Goal: Complete application form: Complete application form

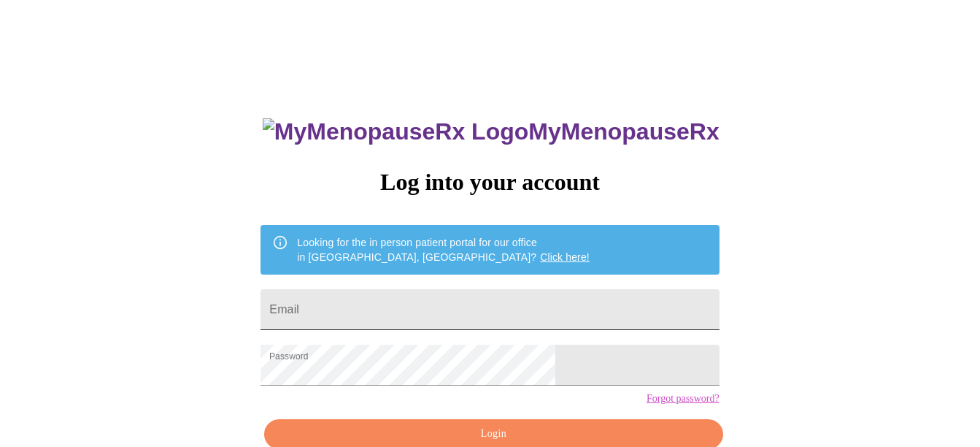
click at [426, 304] on input "Email" at bounding box center [490, 309] width 458 height 41
type input "[EMAIL_ADDRESS][DOMAIN_NAME]"
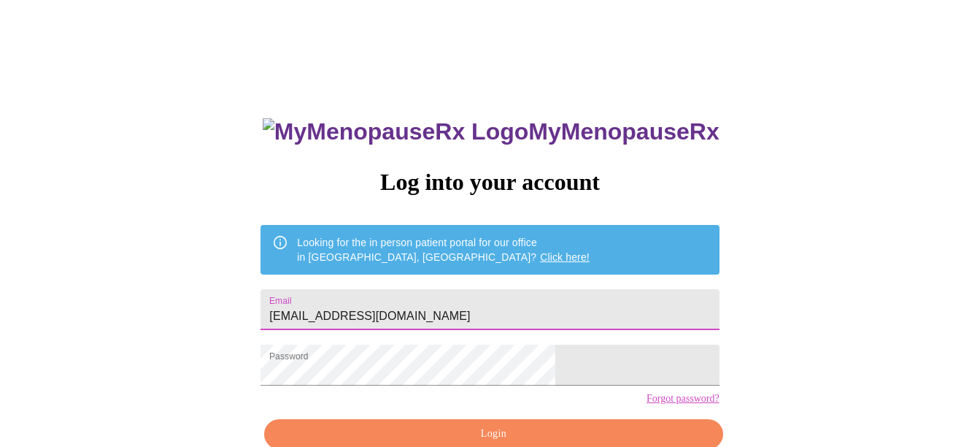
scroll to position [78, 0]
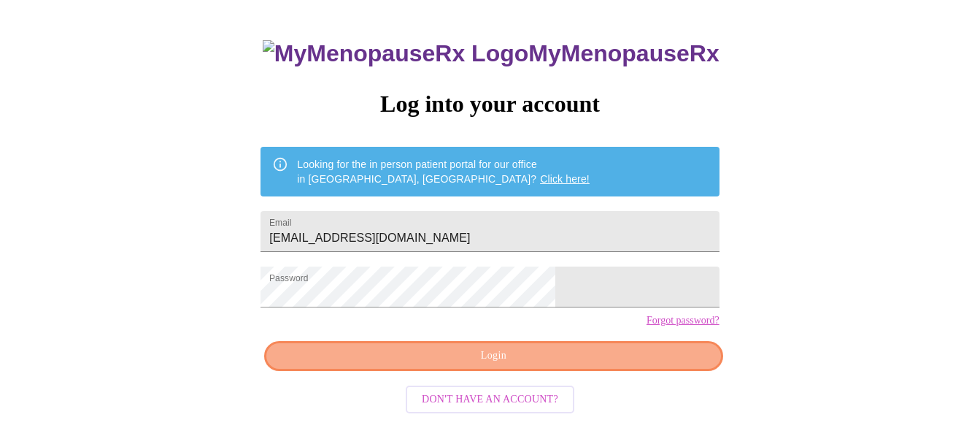
click at [620, 365] on span "Login" at bounding box center [493, 356] width 425 height 18
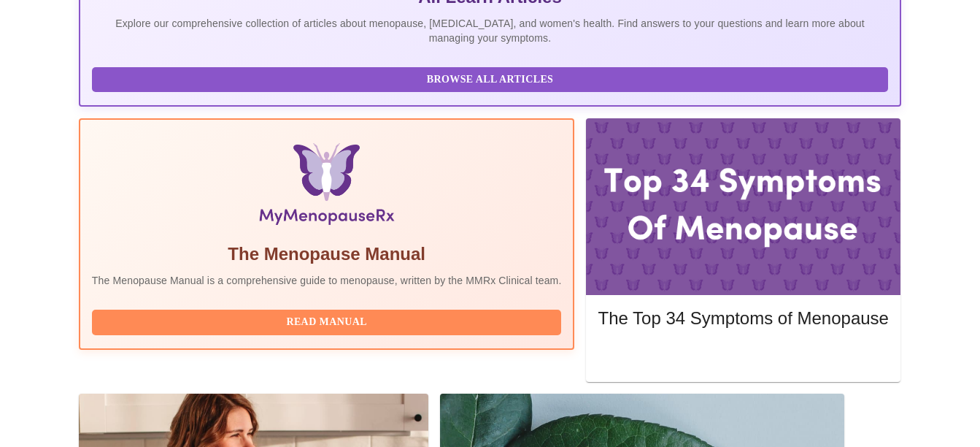
scroll to position [399, 0]
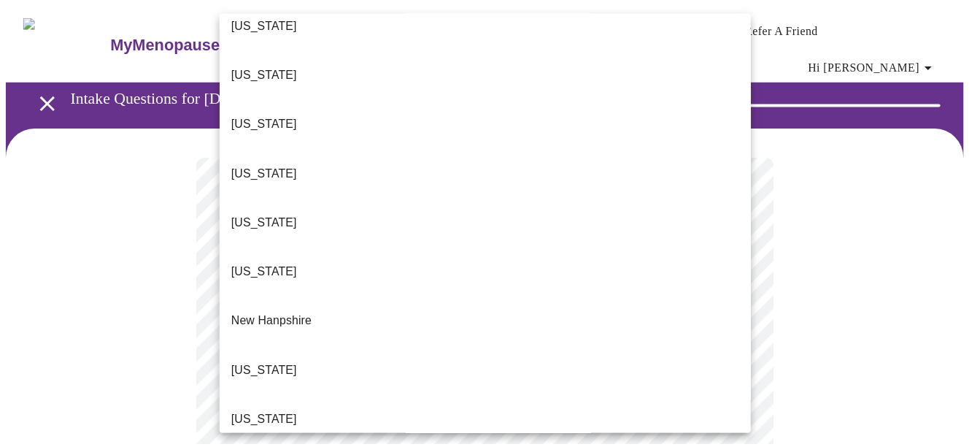
scroll to position [1480, 0]
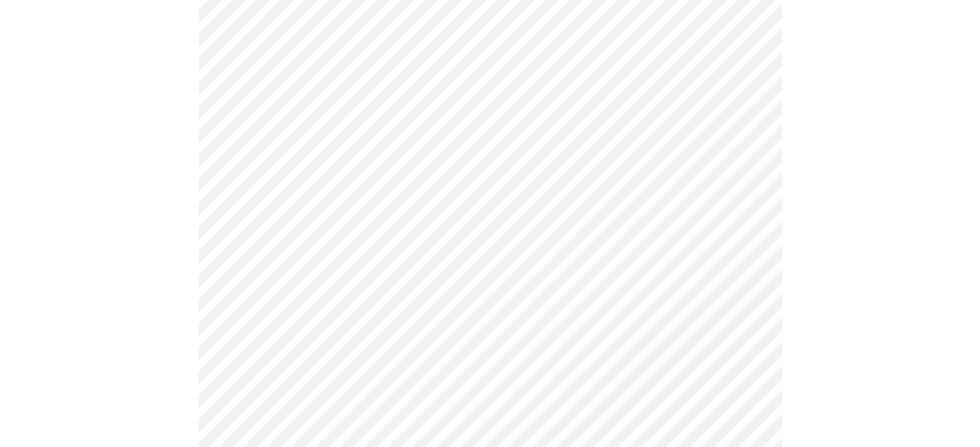
scroll to position [204, 0]
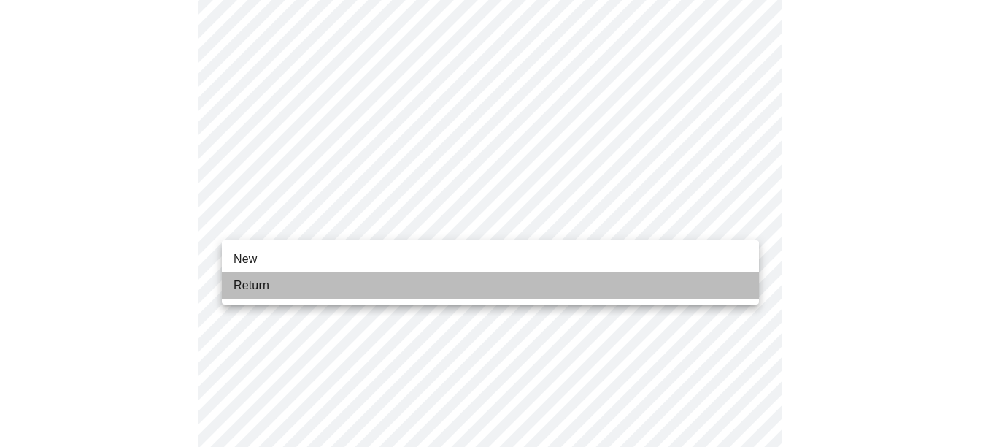
click at [654, 285] on li "Return" at bounding box center [490, 285] width 537 height 26
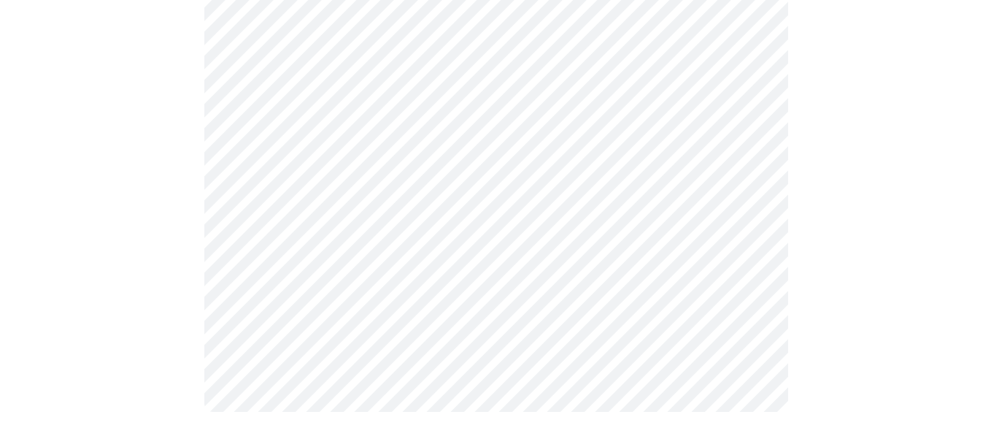
scroll to position [0, 0]
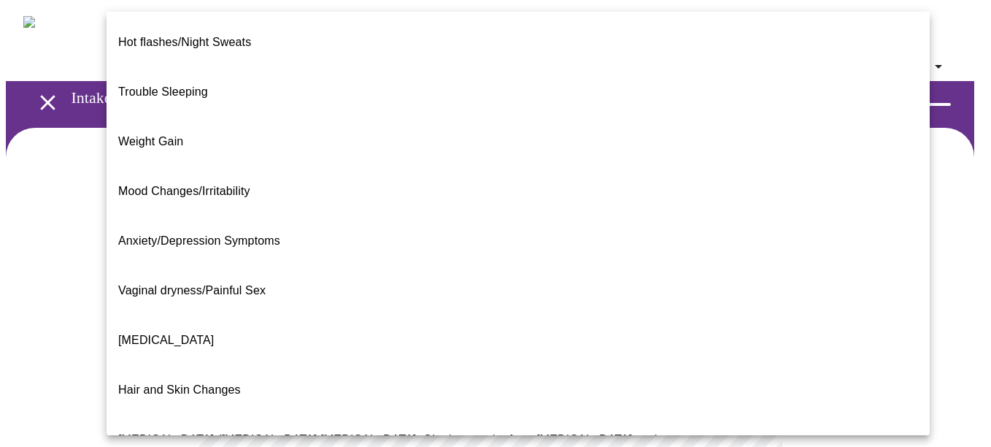
click at [647, 300] on body "MyMenopauseRx Appointments Messaging Labs Uploads Medications Community Refer a…" at bounding box center [496, 455] width 980 height 898
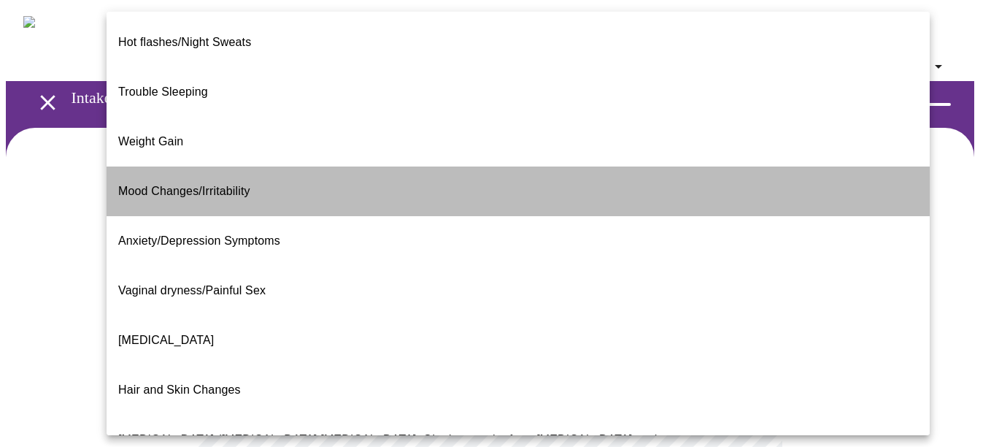
click at [563, 166] on li "Mood Changes/Irritability" at bounding box center [518, 191] width 823 height 50
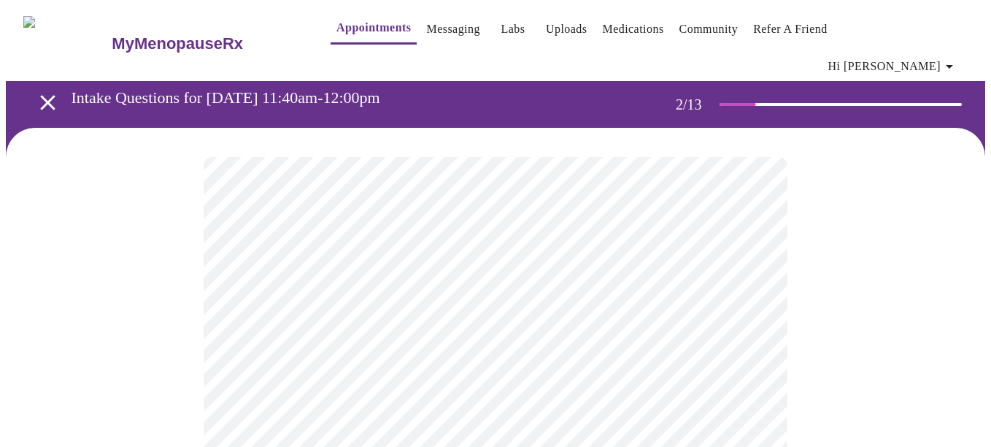
click at [704, 318] on body "MyMenopauseRx Appointments Messaging Labs Uploads Medications Community Refer a…" at bounding box center [496, 450] width 980 height 889
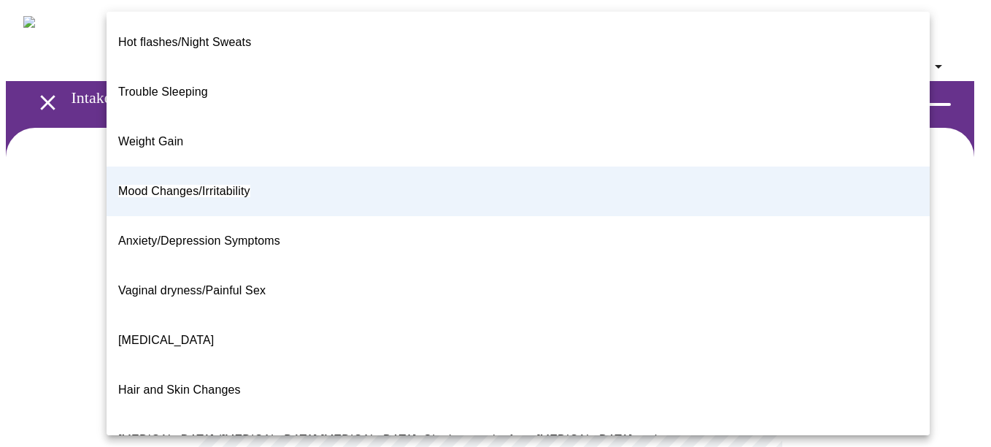
click at [963, 296] on div at bounding box center [495, 223] width 991 height 447
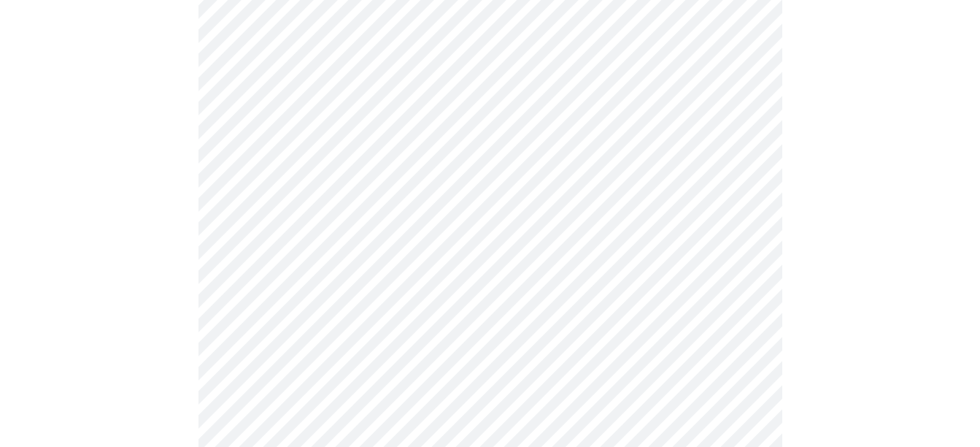
scroll to position [253, 0]
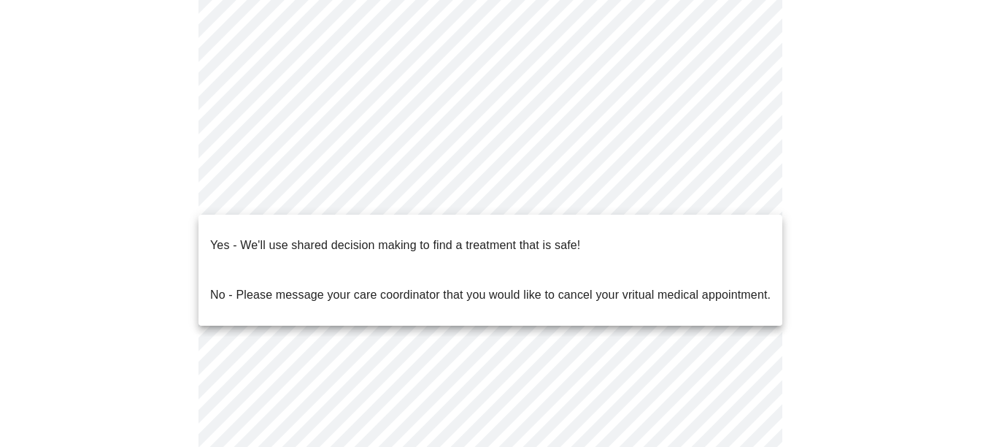
click at [647, 193] on body "MyMenopauseRx Appointments Messaging Labs Uploads Medications Community Refer a…" at bounding box center [496, 197] width 980 height 889
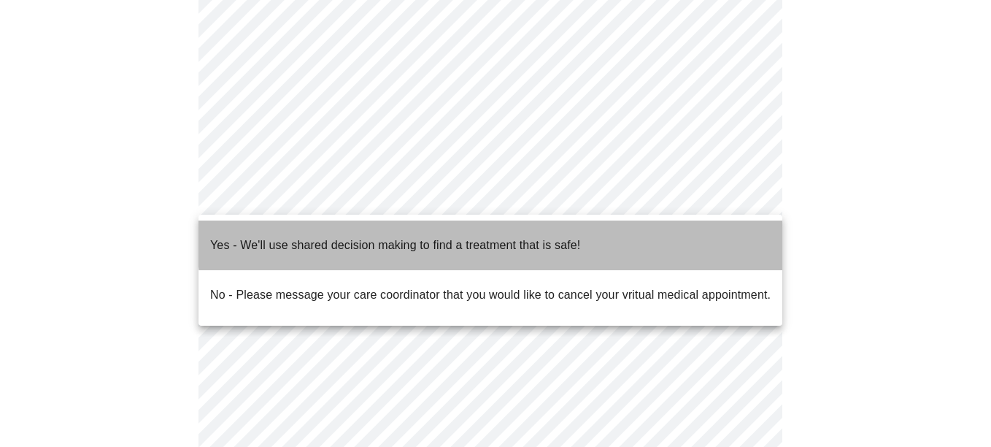
click at [618, 231] on li "Yes - We'll use shared decision making to find a treatment that is safe!" at bounding box center [491, 245] width 584 height 50
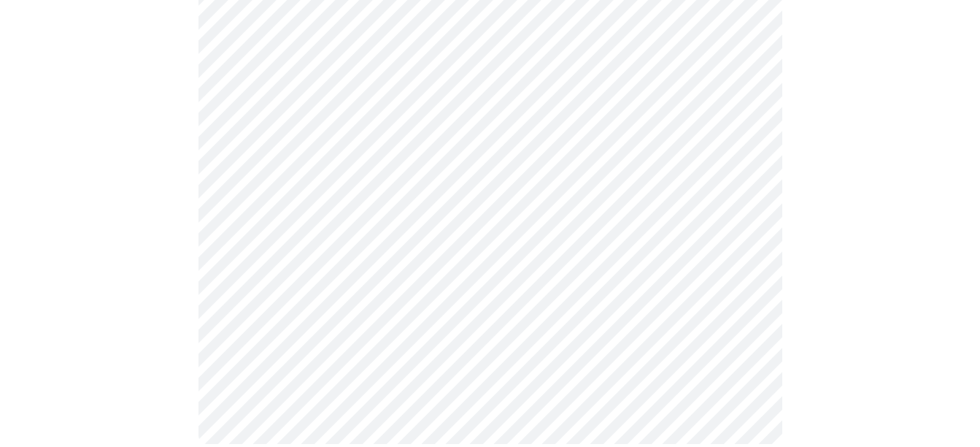
scroll to position [0, 0]
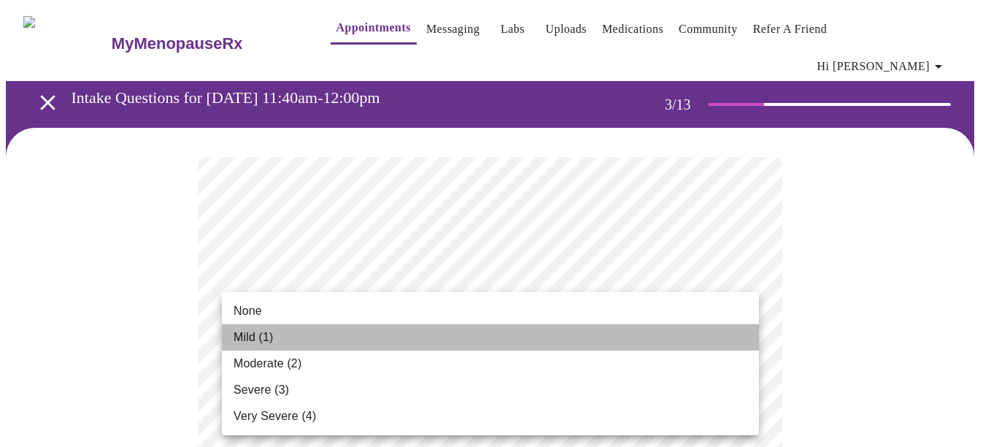
click at [596, 337] on li "Mild (1)" at bounding box center [490, 337] width 537 height 26
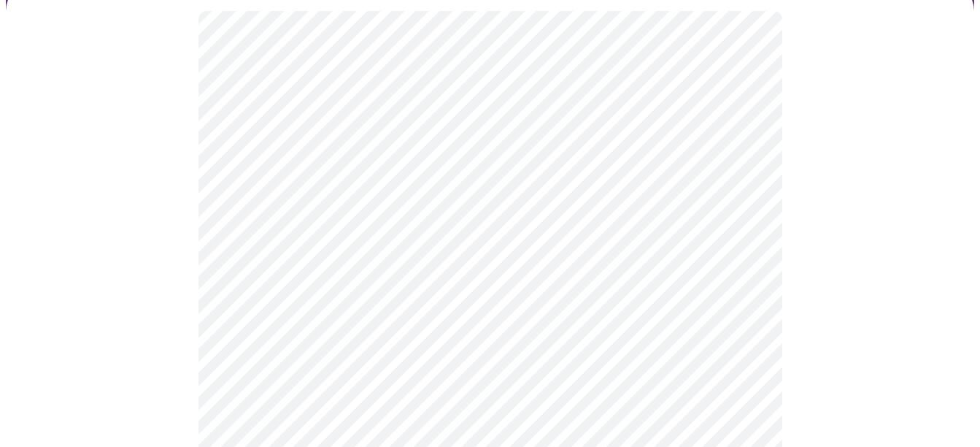
scroll to position [175, 0]
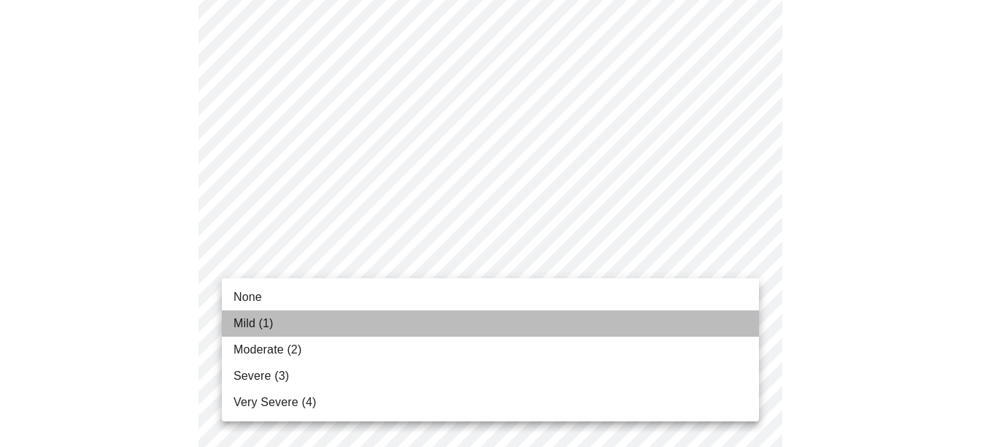
click at [589, 326] on li "Mild (1)" at bounding box center [490, 323] width 537 height 26
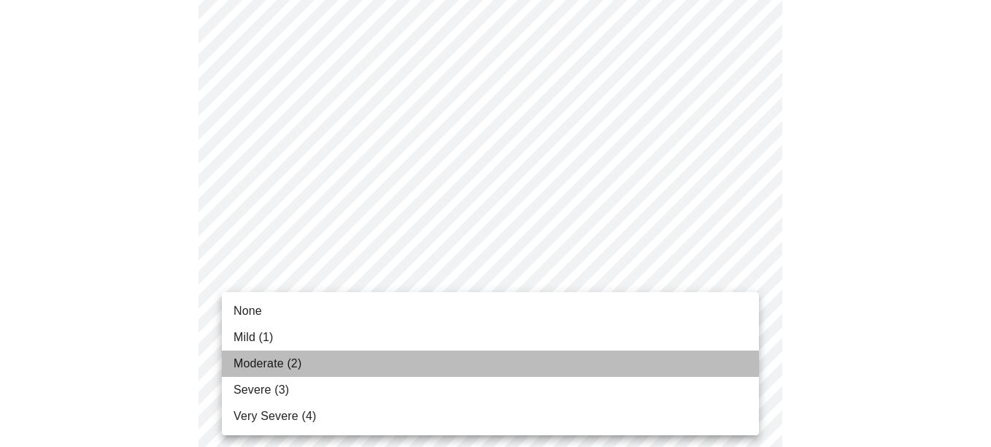
click at [577, 366] on li "Moderate (2)" at bounding box center [490, 363] width 537 height 26
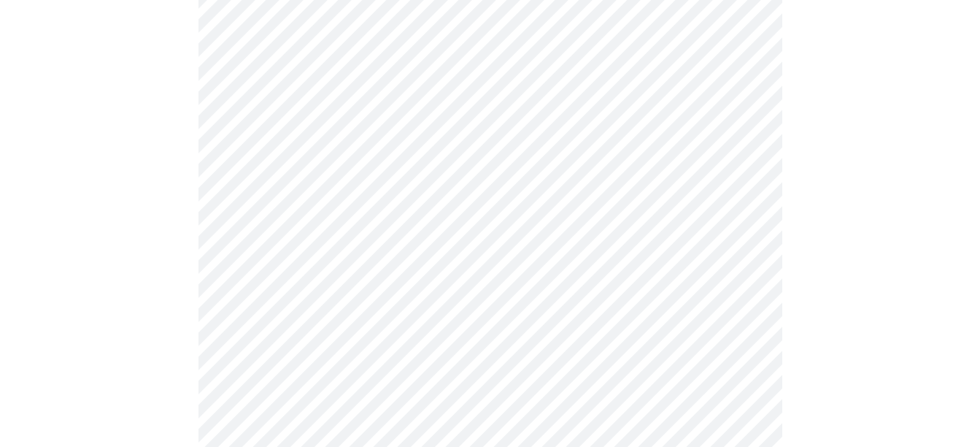
scroll to position [390, 0]
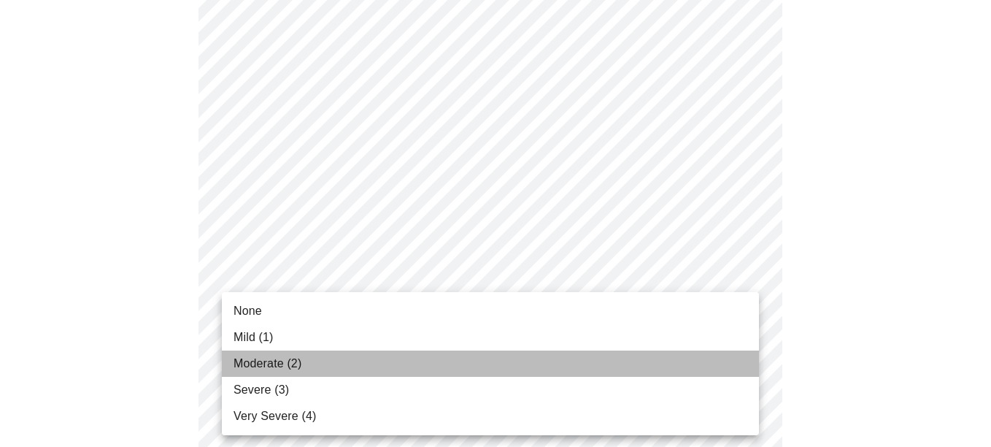
click at [626, 351] on li "Moderate (2)" at bounding box center [490, 363] width 537 height 26
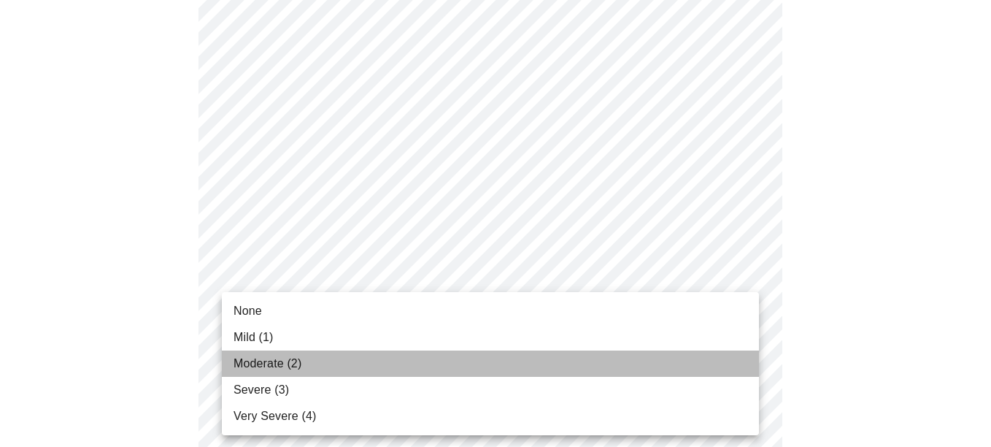
click at [623, 354] on li "Moderate (2)" at bounding box center [490, 363] width 537 height 26
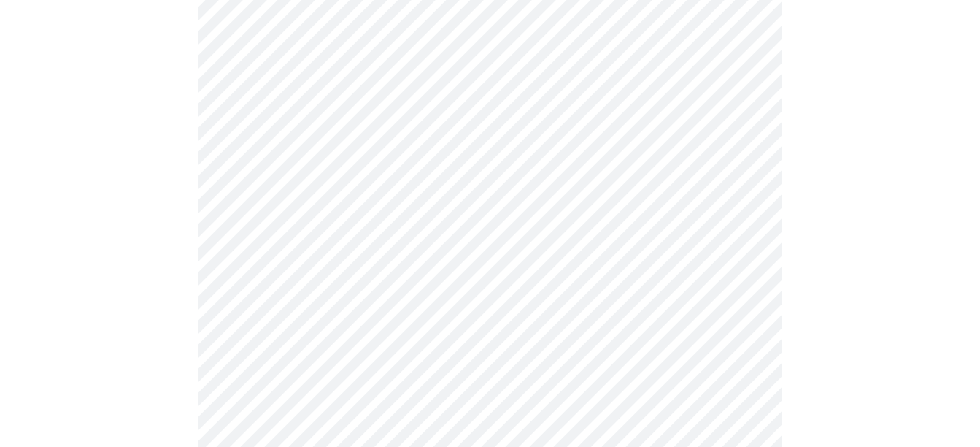
scroll to position [585, 0]
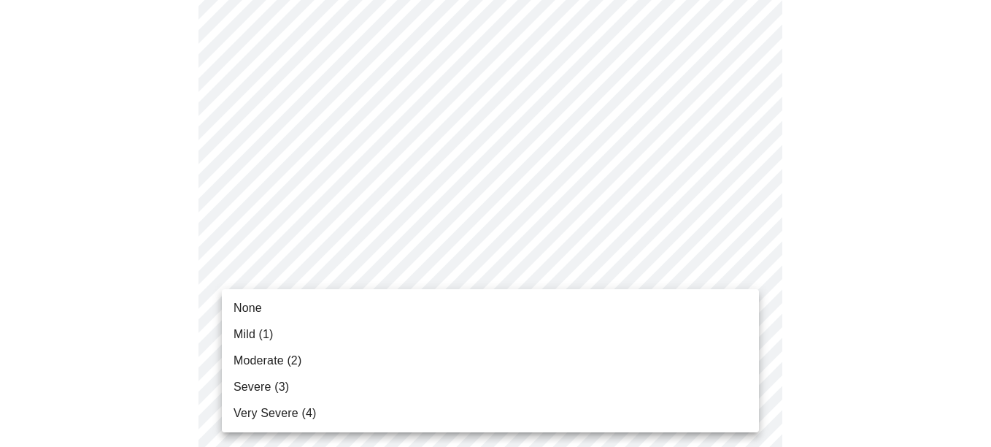
click at [666, 277] on body "MyMenopauseRx Appointments Messaging Labs Uploads Medications Community Refer a…" at bounding box center [496, 351] width 980 height 1860
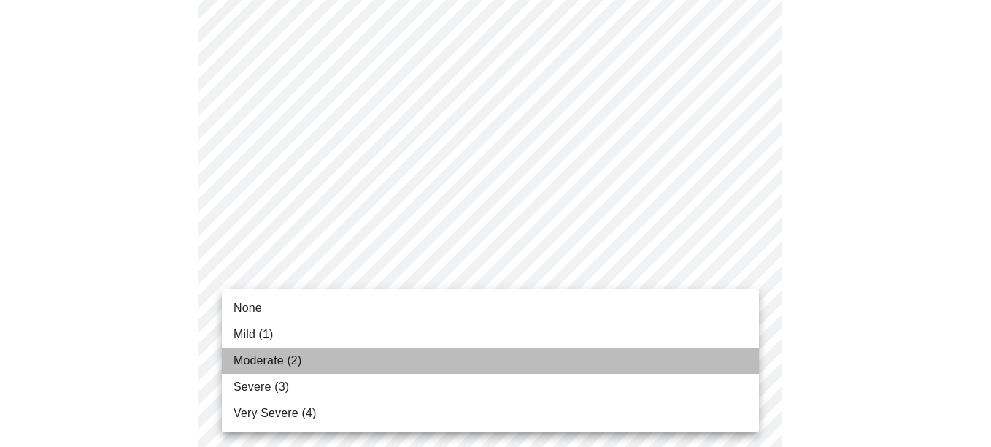
click at [630, 355] on li "Moderate (2)" at bounding box center [490, 360] width 537 height 26
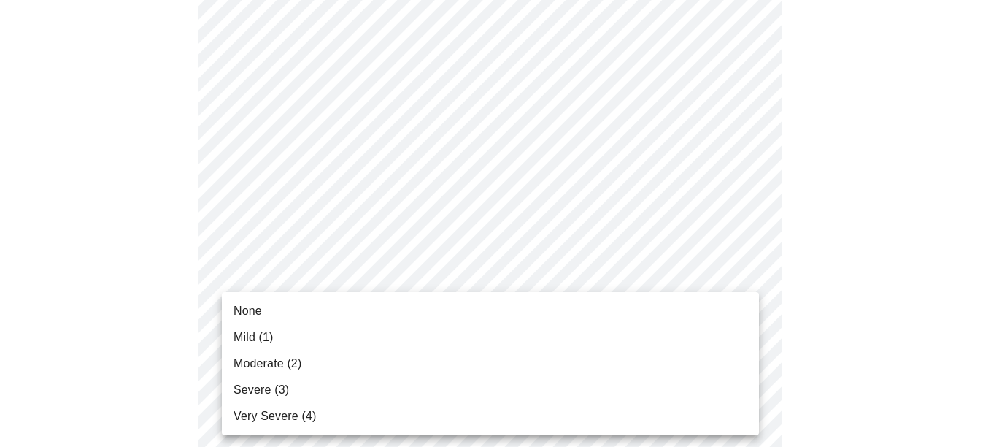
click at [630, 386] on body "MyMenopauseRx Appointments Messaging Labs Uploads Medications Community Refer a…" at bounding box center [496, 341] width 980 height 1840
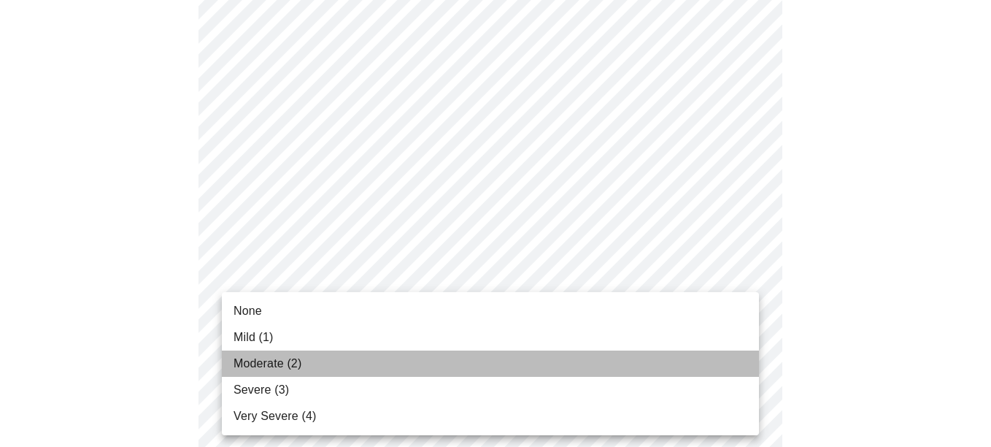
click at [626, 360] on li "Moderate (2)" at bounding box center [490, 363] width 537 height 26
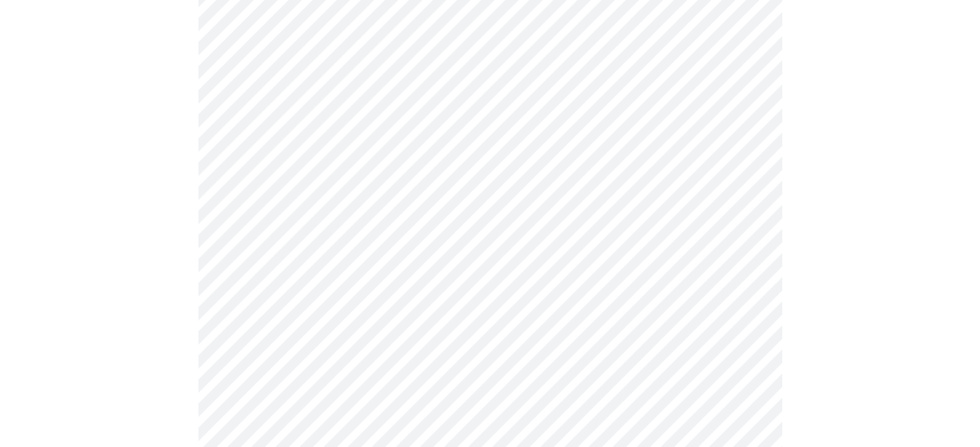
drag, startPoint x: 896, startPoint y: 364, endPoint x: 985, endPoint y: 435, distance: 114.3
click at [980, 435] on html "MyMenopauseRx Appointments Messaging Labs Uploads Medications Community Refer a…" at bounding box center [490, 270] width 980 height 1831
click at [891, 379] on div at bounding box center [490, 298] width 969 height 1697
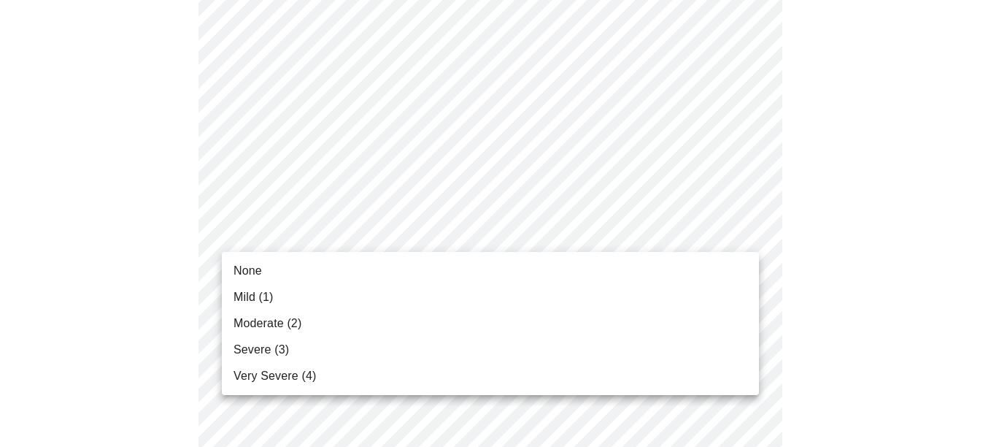
click at [638, 239] on body "MyMenopauseRx Appointments Messaging Labs Uploads Medications Community Refer a…" at bounding box center [496, 62] width 980 height 1819
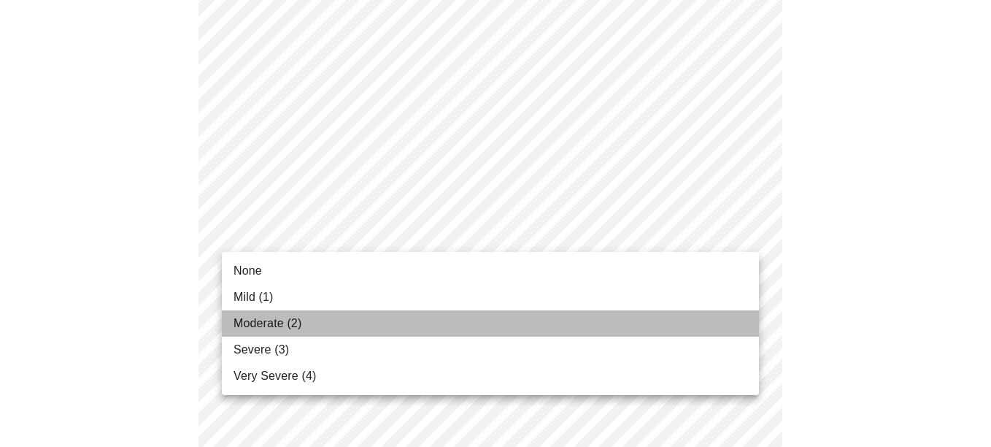
click at [631, 320] on li "Moderate (2)" at bounding box center [490, 323] width 537 height 26
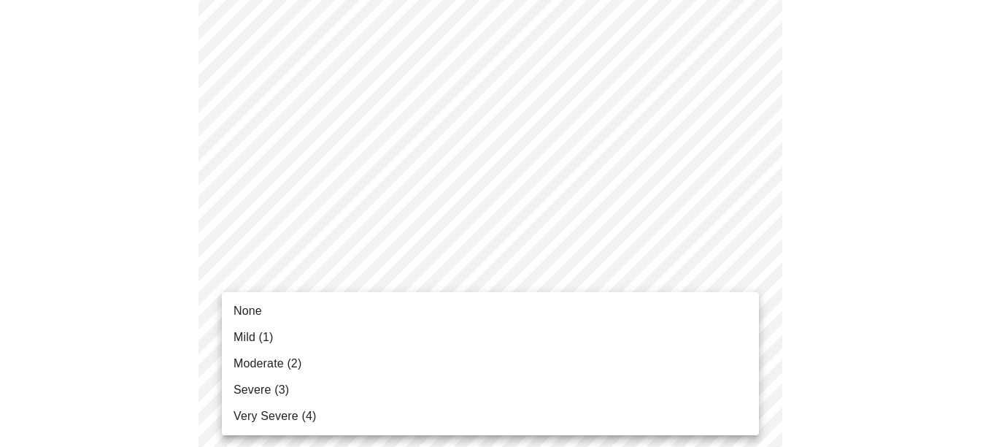
click at [626, 361] on body "MyMenopauseRx Appointments Messaging Labs Uploads Medications Community Refer a…" at bounding box center [496, 52] width 980 height 1799
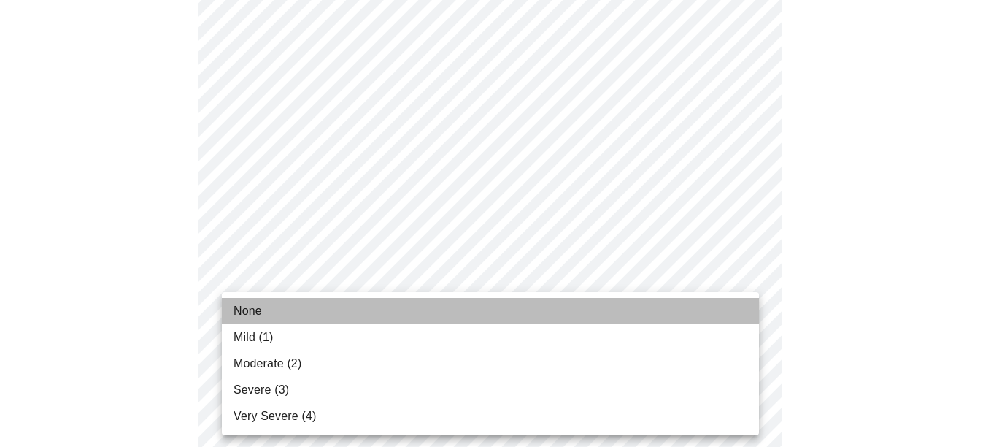
click at [622, 322] on li "None" at bounding box center [490, 311] width 537 height 26
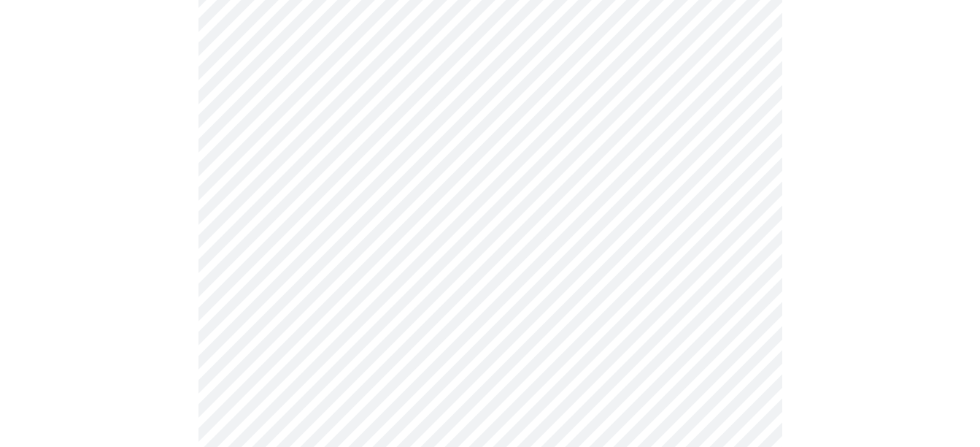
scroll to position [1086, 0]
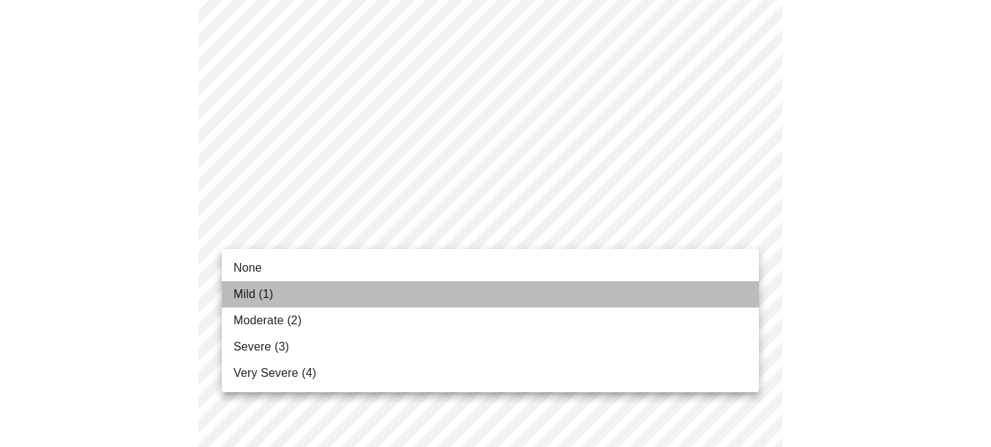
click at [615, 297] on li "Mild (1)" at bounding box center [490, 294] width 537 height 26
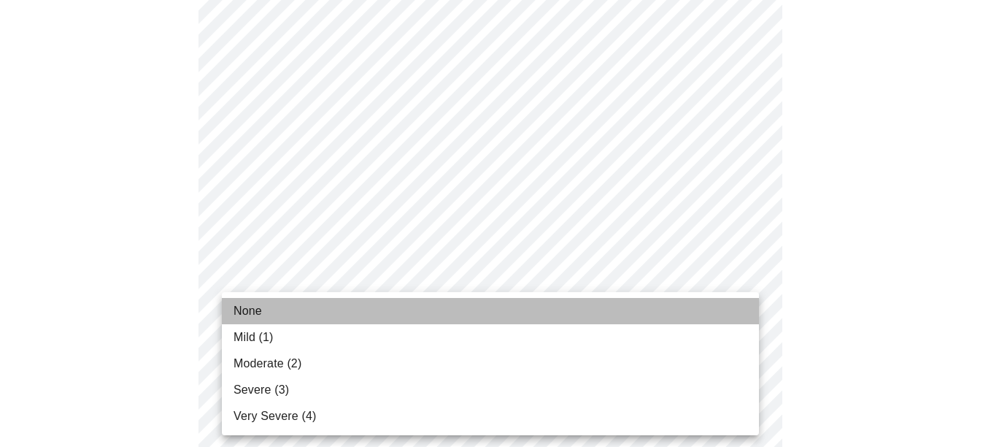
click at [623, 303] on li "None" at bounding box center [490, 311] width 537 height 26
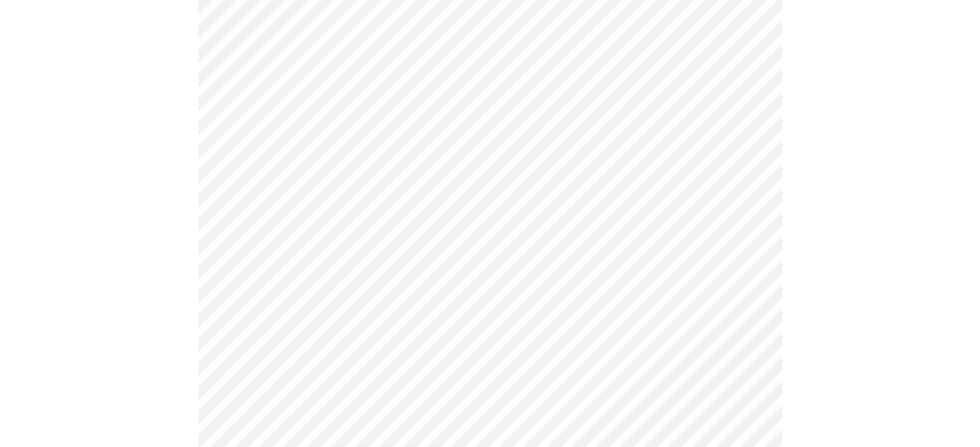
scroll to position [526, 0]
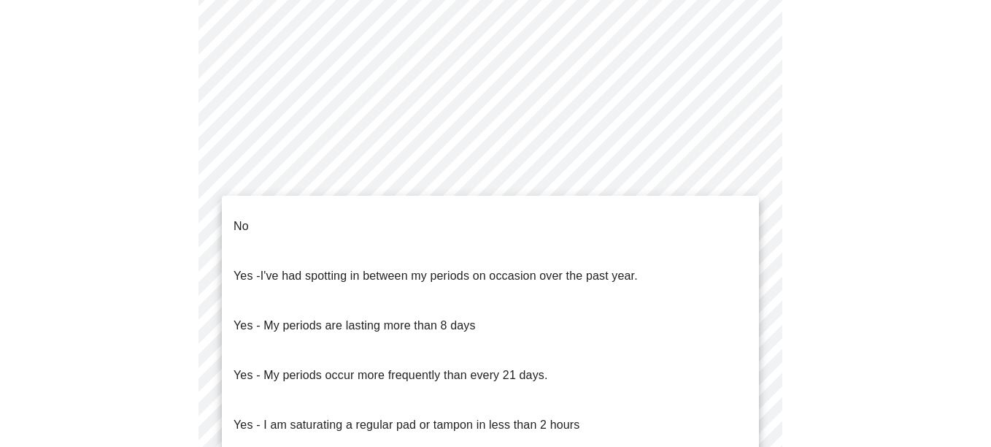
click at [662, 356] on body "MyMenopauseRx Appointments Messaging Labs Uploads Medications Community Refer a…" at bounding box center [496, 210] width 980 height 1461
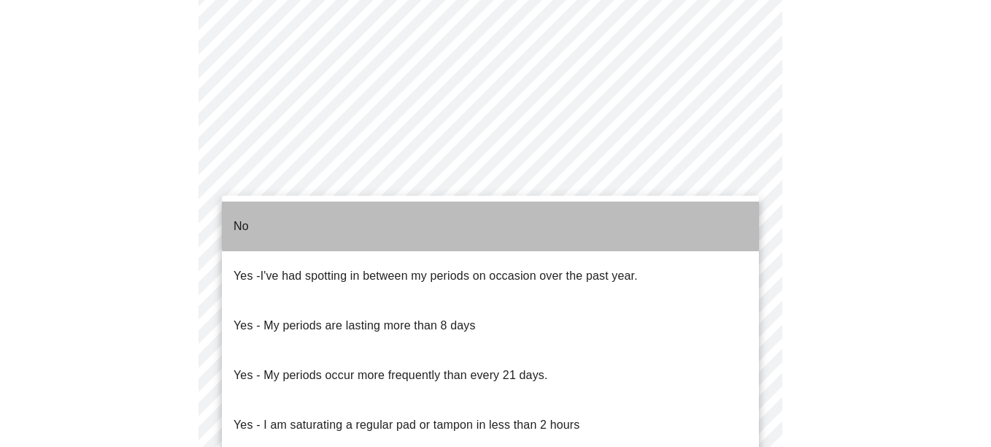
click at [631, 207] on li "No" at bounding box center [490, 226] width 537 height 50
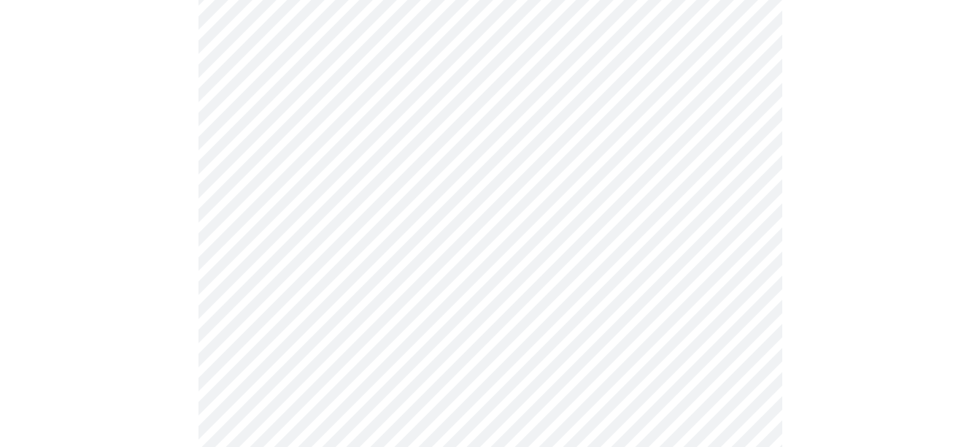
scroll to position [662, 0]
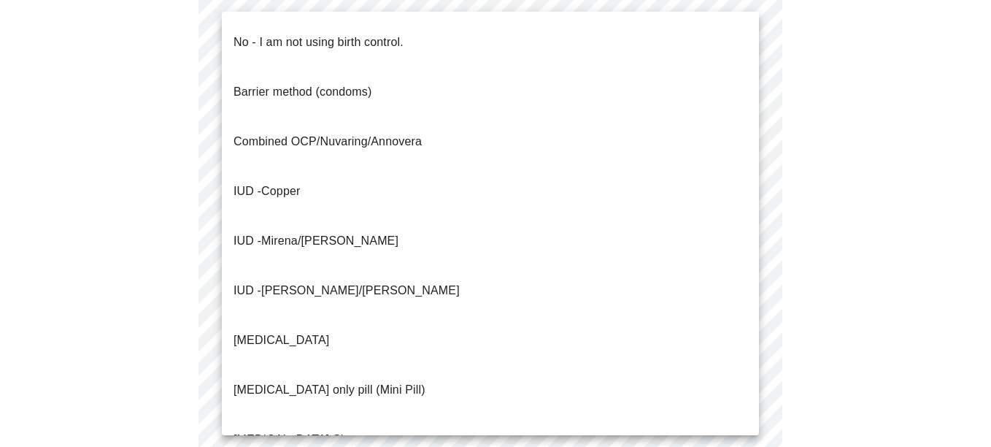
click at [698, 342] on body "MyMenopauseRx Appointments Messaging Labs Uploads Medications Community Refer a…" at bounding box center [496, 70] width 980 height 1453
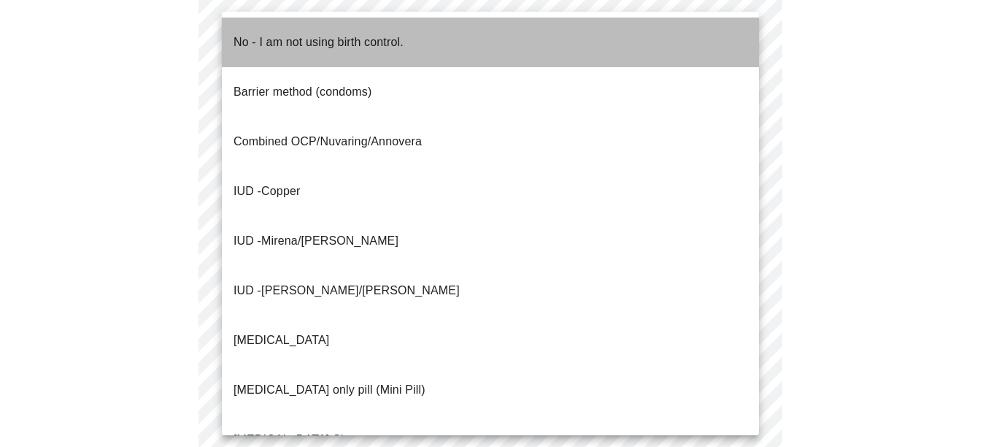
click at [670, 42] on li "No - I am not using birth control." at bounding box center [490, 43] width 537 height 50
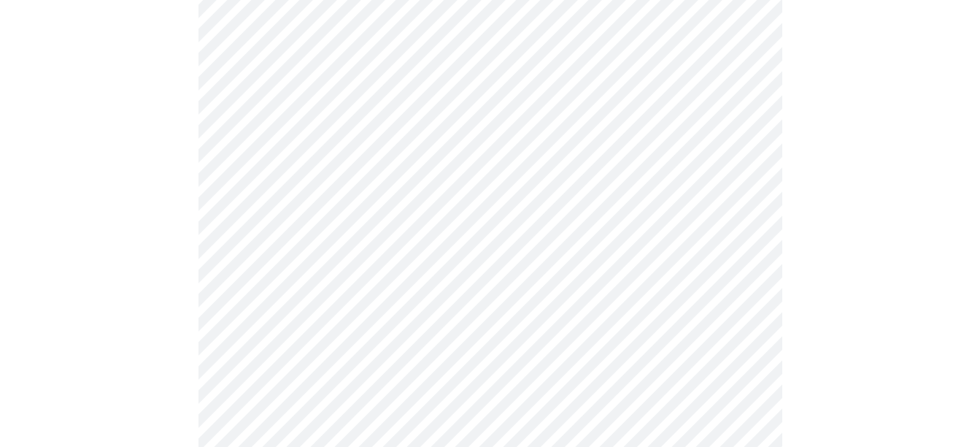
scroll to position [808, 0]
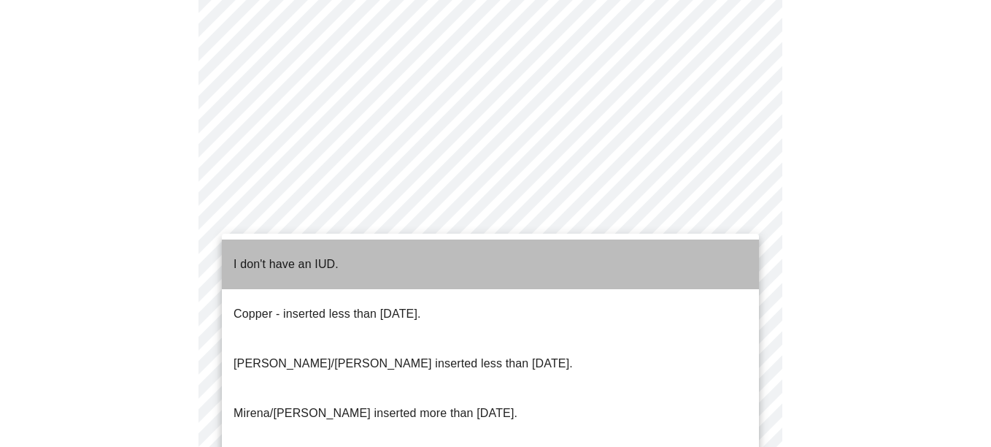
click at [691, 261] on li "I don't have an IUD." at bounding box center [490, 264] width 537 height 50
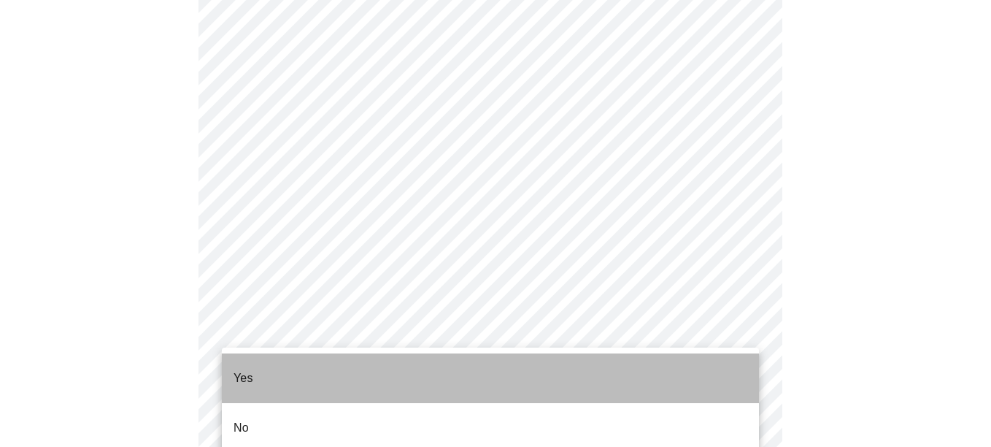
click at [629, 374] on li "Yes" at bounding box center [490, 378] width 537 height 50
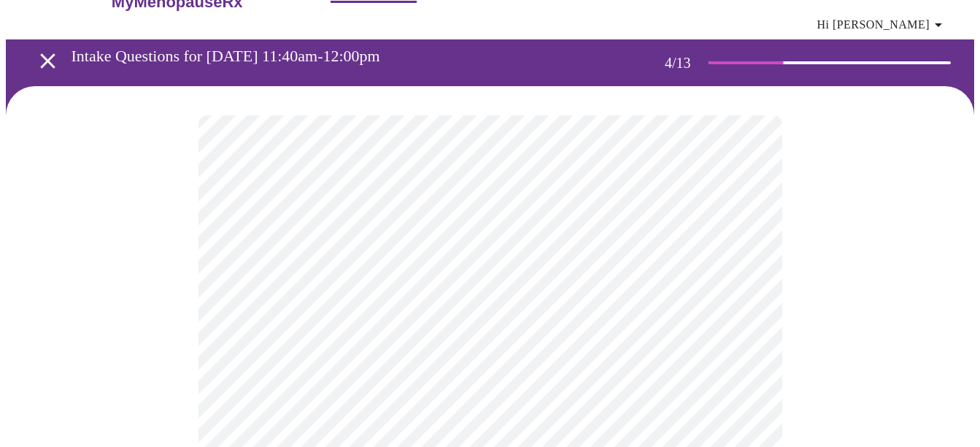
scroll to position [0, 0]
